Goal: Transaction & Acquisition: Book appointment/travel/reservation

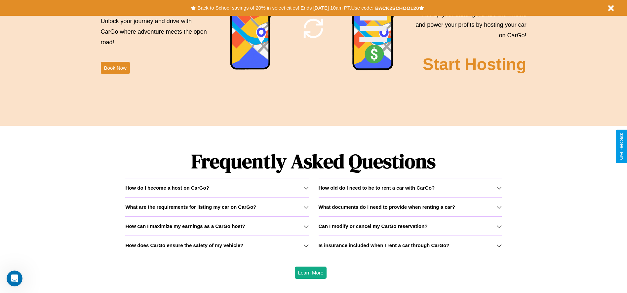
scroll to position [949, 0]
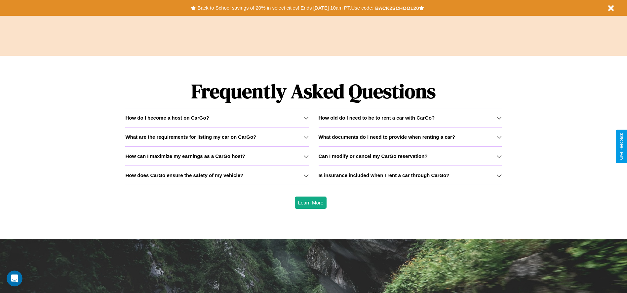
click at [410, 137] on h3 "What documents do I need to provide when renting a car?" at bounding box center [387, 137] width 137 height 6
click at [217, 137] on h3 "What are the requirements for listing my car on CarGo?" at bounding box center [190, 137] width 131 height 6
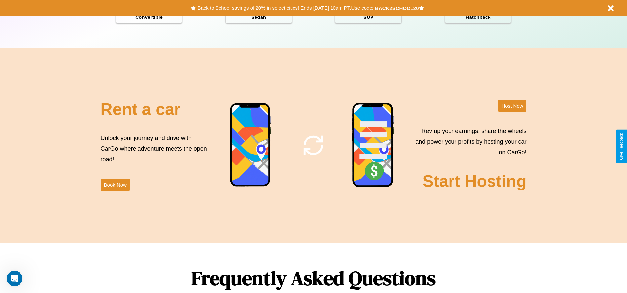
scroll to position [757, 0]
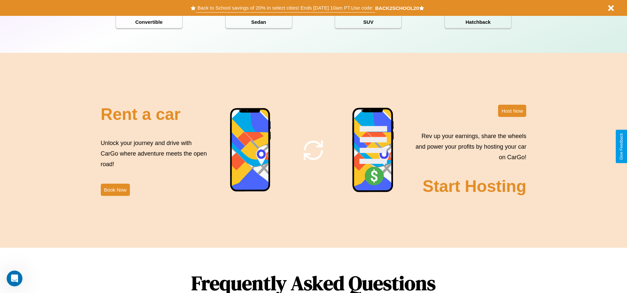
click at [285, 8] on button "Back to School savings of 20% in select cities! Ends [DATE] 10am PT. Use code:" at bounding box center [285, 7] width 179 height 9
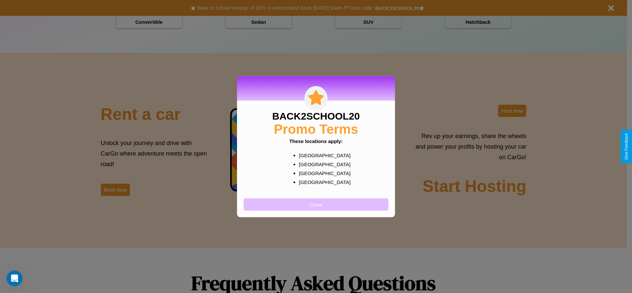
click at [316, 204] on button "Close" at bounding box center [316, 204] width 145 height 12
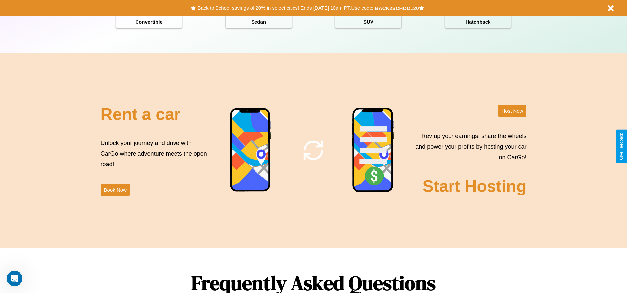
scroll to position [800, 0]
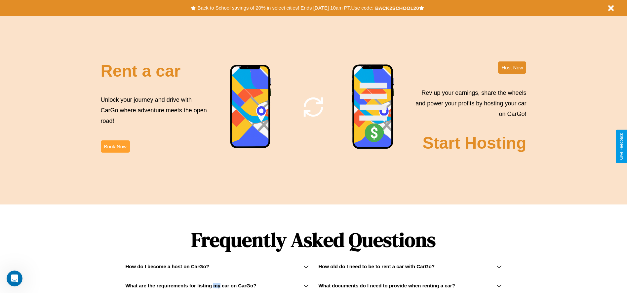
click at [115, 147] on button "Book Now" at bounding box center [115, 147] width 29 height 12
